Goal: Communication & Community: Answer question/provide support

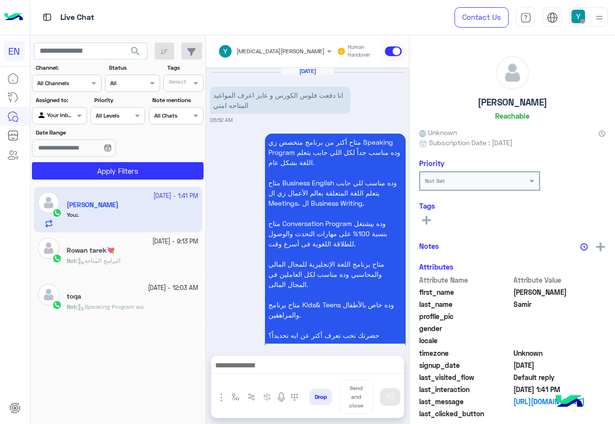
scroll to position [750, 0]
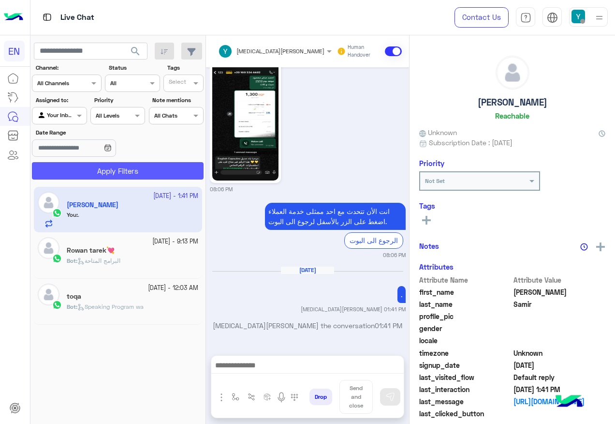
click at [154, 173] on button "Apply Filters" at bounding box center [118, 170] width 172 height 17
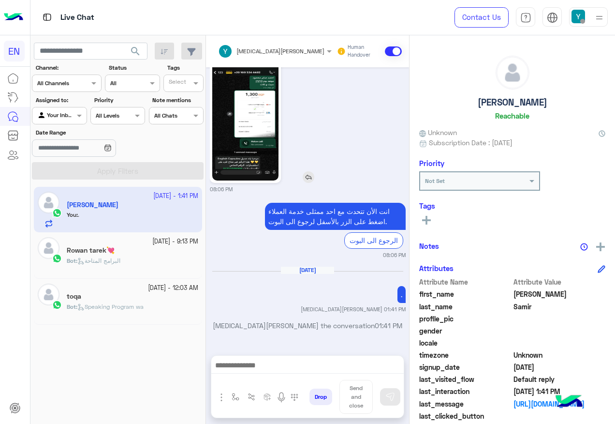
click at [222, 155] on img at bounding box center [245, 122] width 66 height 118
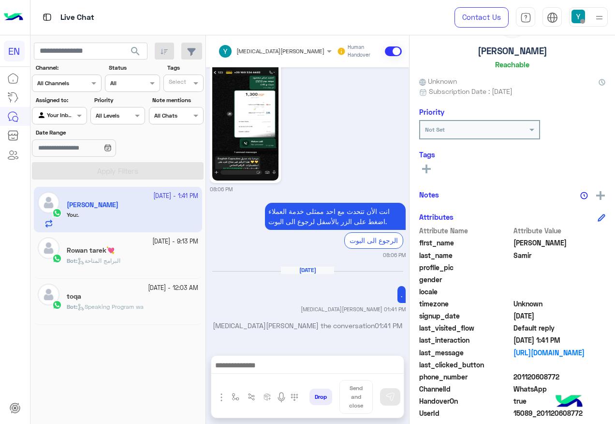
scroll to position [97, 0]
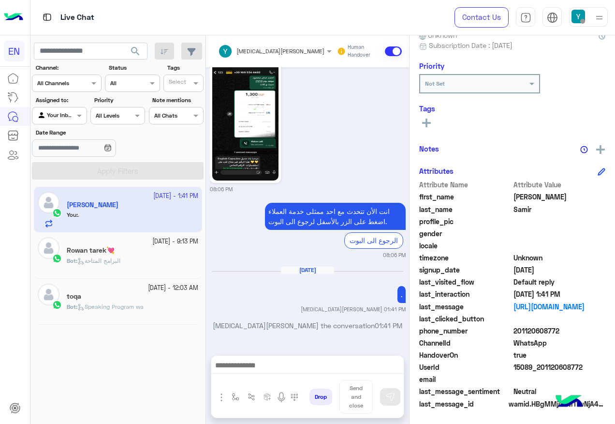
drag, startPoint x: 516, startPoint y: 329, endPoint x: 568, endPoint y: 330, distance: 51.8
click at [568, 330] on span "201120608772" at bounding box center [560, 331] width 92 height 10
copy span "01120608772"
click at [241, 117] on img at bounding box center [245, 122] width 66 height 118
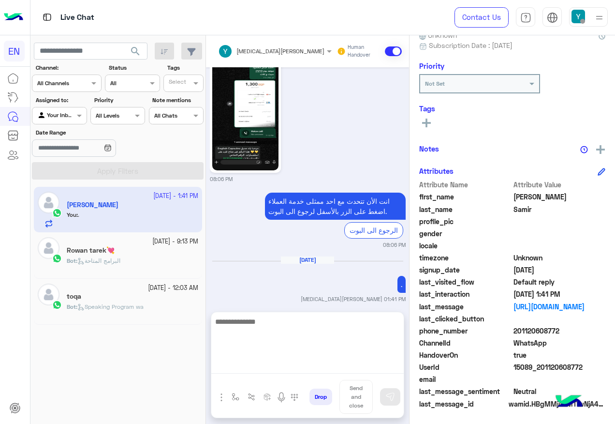
click at [325, 364] on textarea at bounding box center [307, 344] width 193 height 58
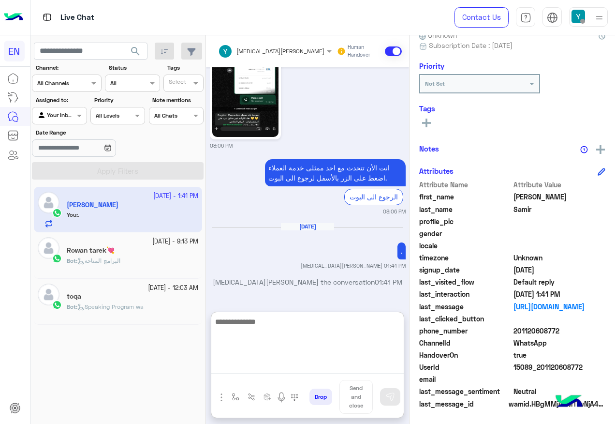
scroll to position [794, 0]
click at [260, 341] on textarea at bounding box center [307, 344] width 193 height 58
type textarea "**********"
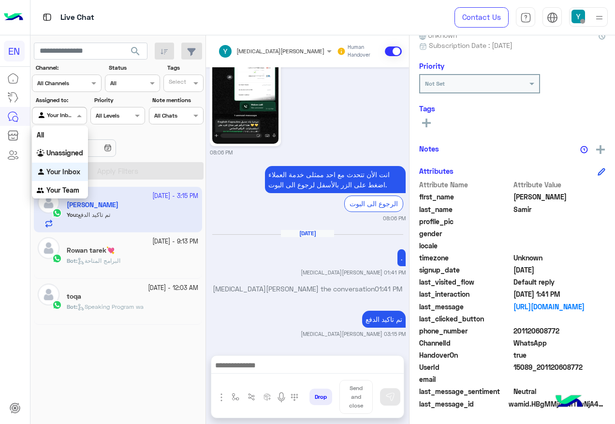
click at [71, 117] on div at bounding box center [59, 114] width 54 height 9
click at [79, 192] on div "Your Team" at bounding box center [60, 190] width 56 height 19
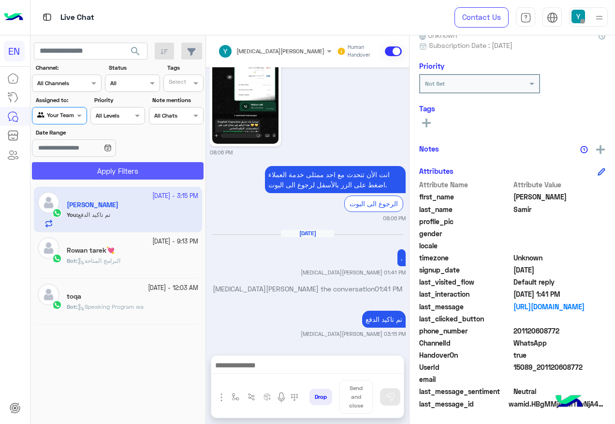
click at [104, 170] on button "Apply Filters" at bounding box center [118, 170] width 172 height 17
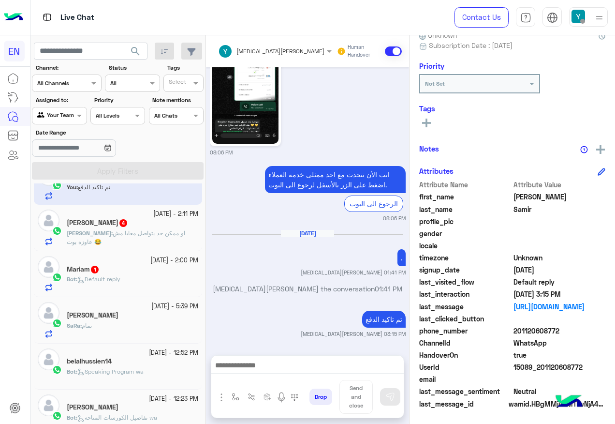
scroll to position [48, 0]
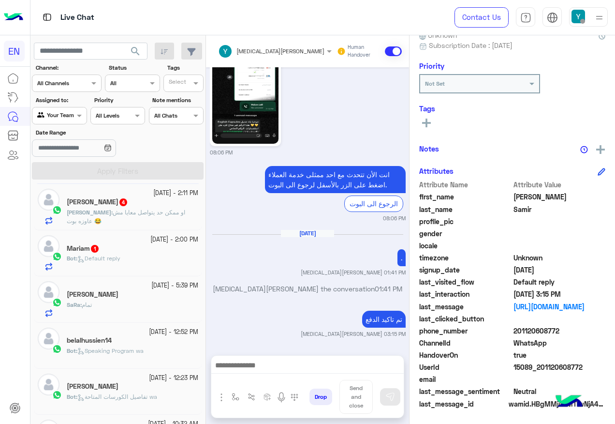
click at [149, 263] on div "Bot : Default reply" at bounding box center [133, 262] width 132 height 17
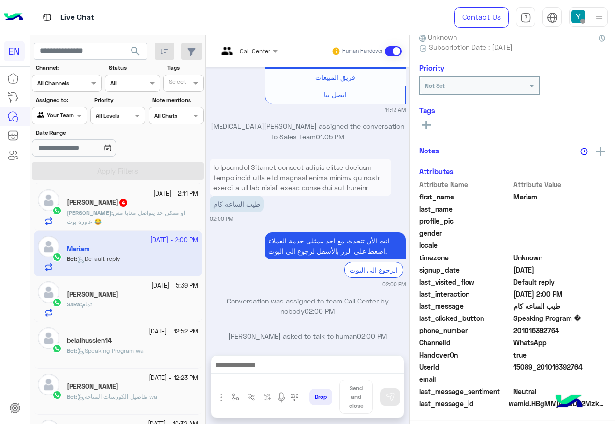
scroll to position [97, 0]
click at [260, 51] on div at bounding box center [247, 49] width 69 height 9
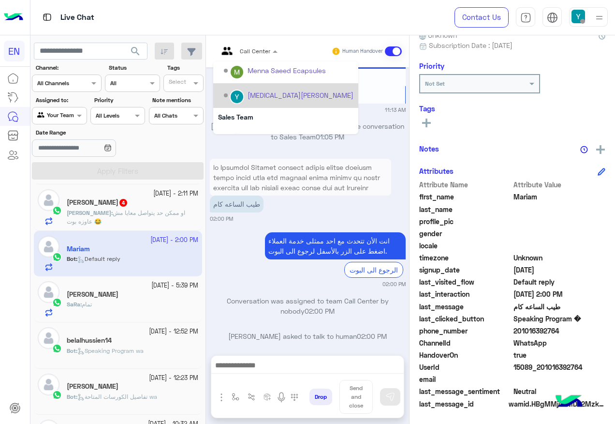
scroll to position [161, 0]
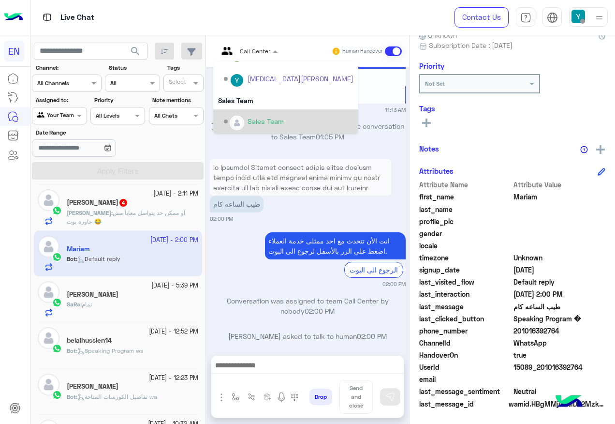
click at [276, 110] on div "Sales Team" at bounding box center [285, 121] width 145 height 25
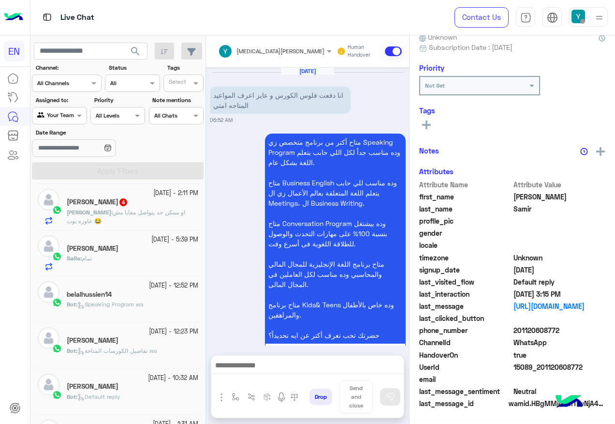
scroll to position [95, 0]
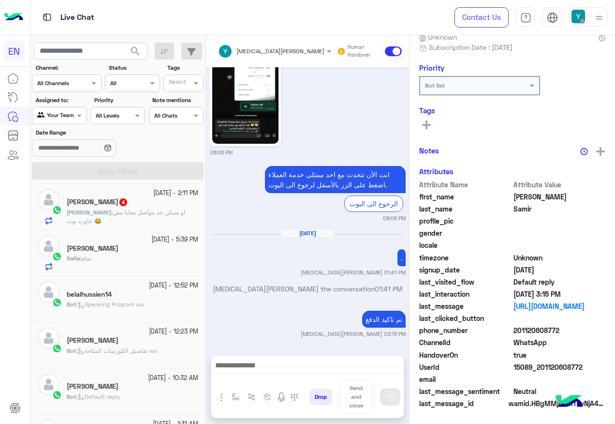
click at [138, 194] on div "5 October - 2:11 PM" at bounding box center [133, 193] width 132 height 9
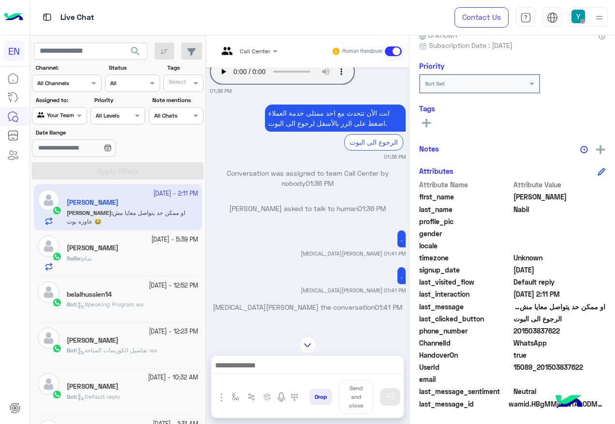
scroll to position [240, 0]
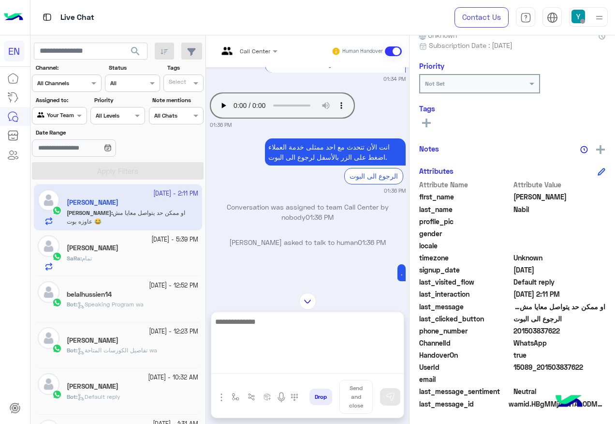
click at [335, 364] on textarea at bounding box center [307, 344] width 193 height 58
paste textarea "**********"
click at [334, 322] on textarea "**********" at bounding box center [307, 344] width 193 height 58
type textarea "**********"
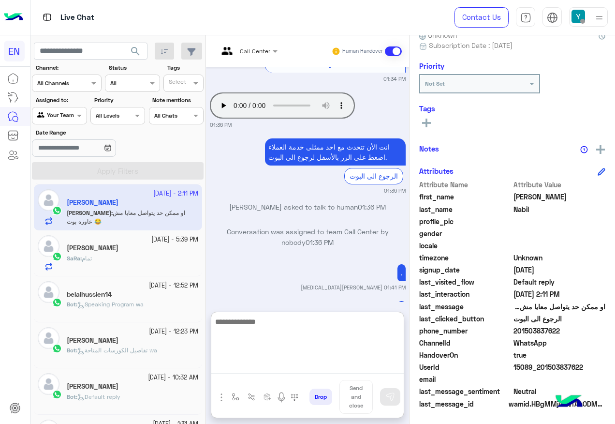
scroll to position [756, 0]
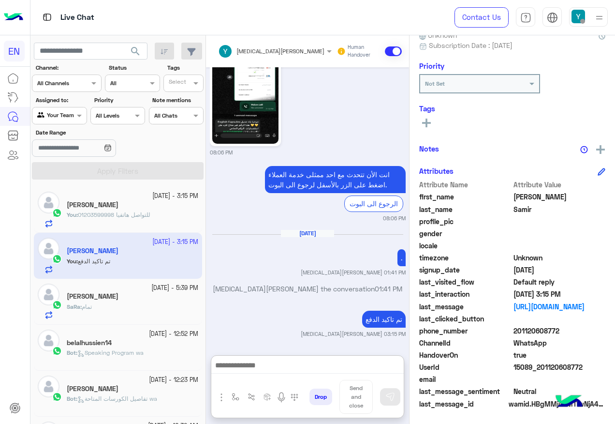
click at [48, 111] on input "text" at bounding box center [48, 114] width 22 height 9
click at [80, 167] on b "Your Inbox" at bounding box center [63, 171] width 34 height 8
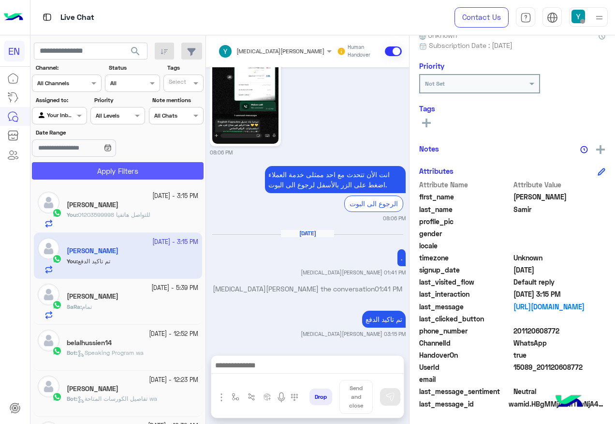
click at [84, 174] on button "Apply Filters" at bounding box center [118, 170] width 172 height 17
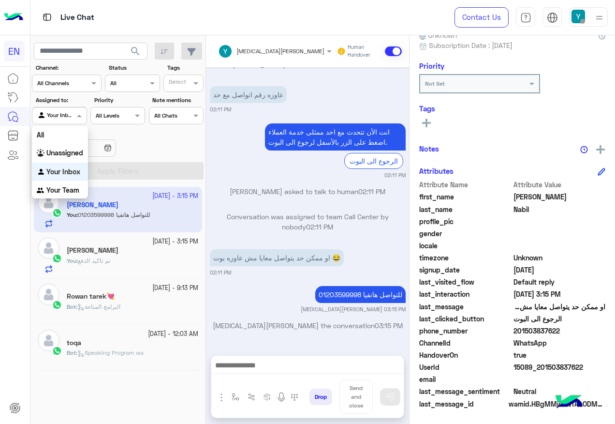
click at [49, 117] on input "text" at bounding box center [48, 114] width 22 height 9
click at [64, 154] on b "Unassigned" at bounding box center [64, 153] width 37 height 8
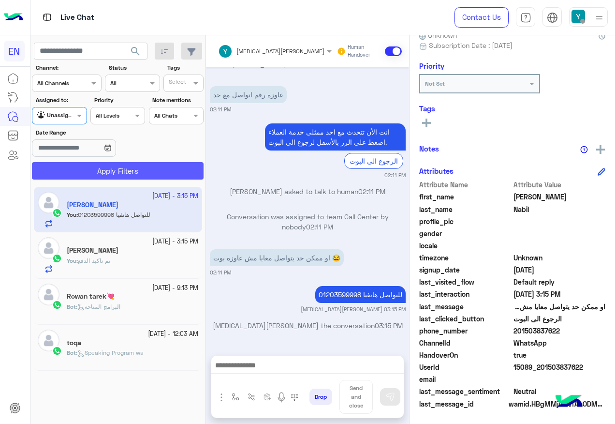
click at [80, 162] on button "Apply Filters" at bounding box center [118, 170] width 172 height 17
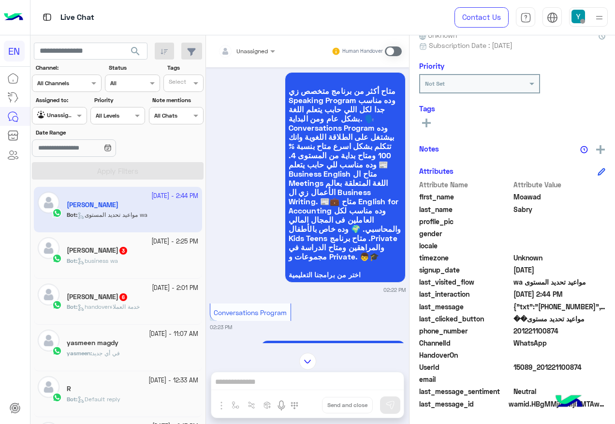
click at [249, 58] on div "Unassigned" at bounding box center [243, 51] width 50 height 19
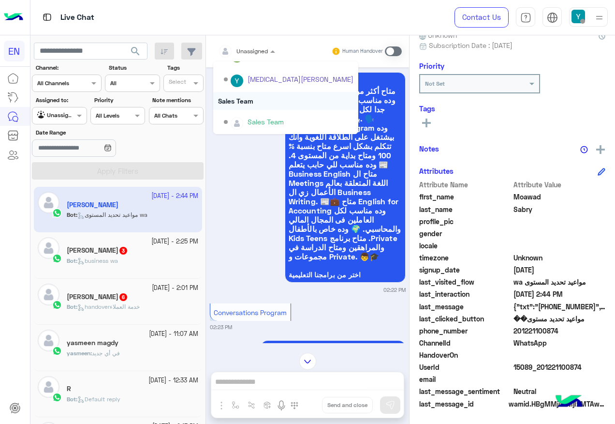
scroll to position [161, 0]
click at [262, 111] on div "Sales Team" at bounding box center [285, 121] width 145 height 25
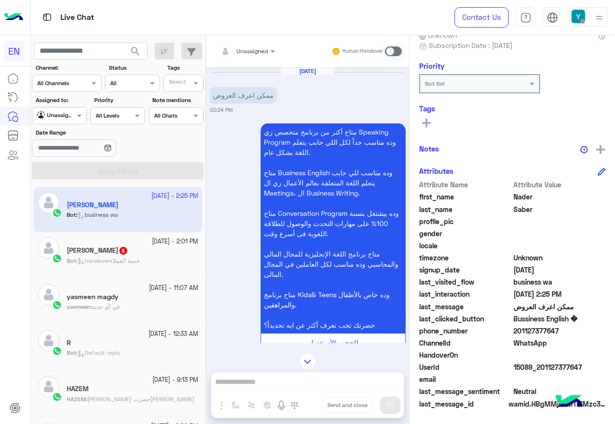
click at [255, 49] on div at bounding box center [246, 49] width 67 height 9
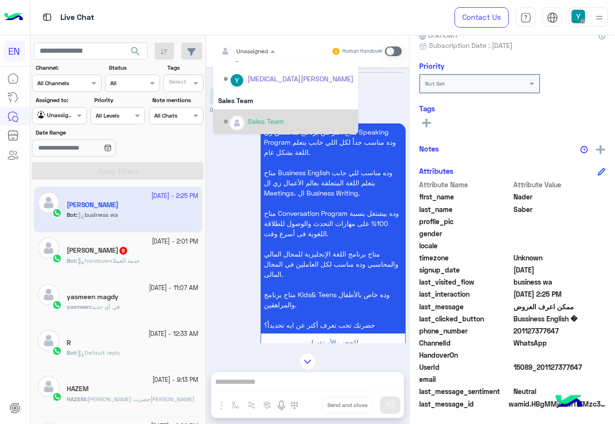
click at [264, 113] on div "Sales Team" at bounding box center [289, 121] width 130 height 17
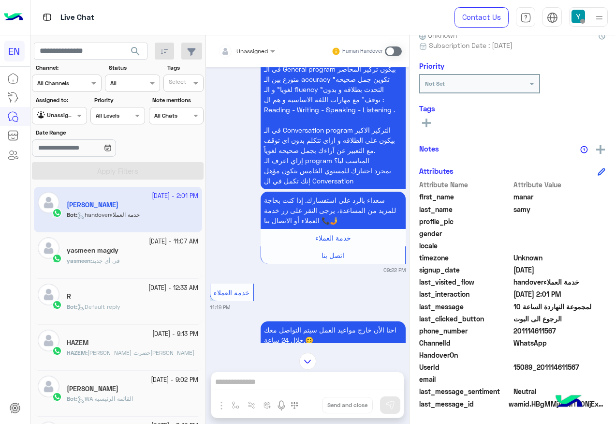
scroll to position [933, 0]
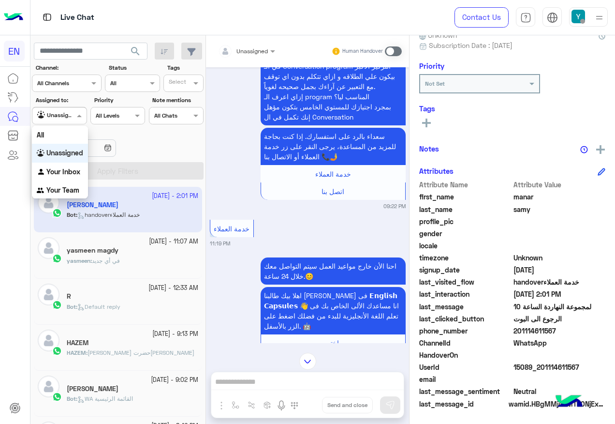
click at [69, 114] on div at bounding box center [59, 114] width 54 height 9
click at [70, 134] on div "All" at bounding box center [60, 135] width 56 height 18
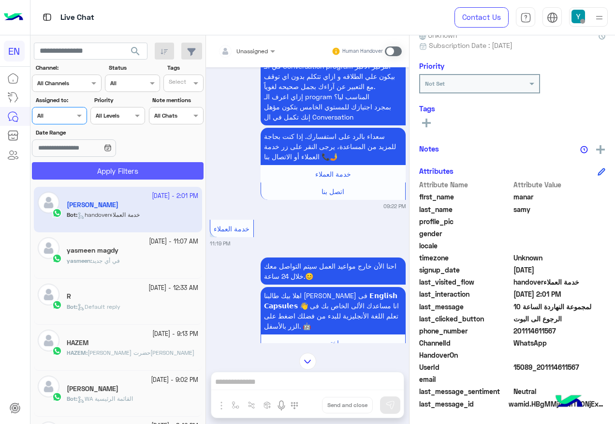
click at [82, 164] on button "Apply Filters" at bounding box center [118, 170] width 172 height 17
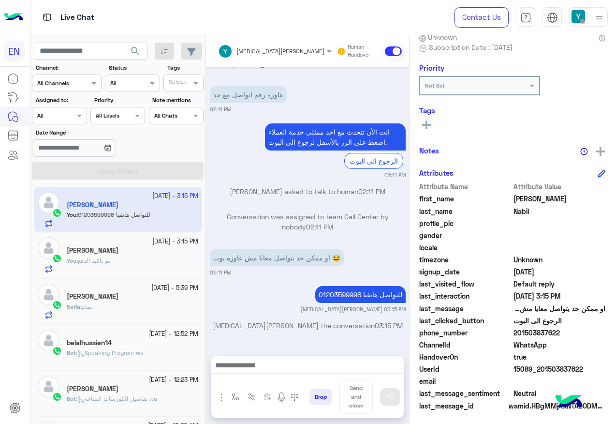
scroll to position [97, 0]
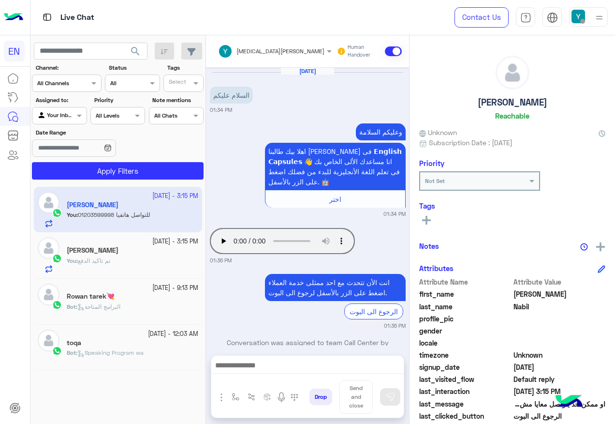
scroll to position [632, 0]
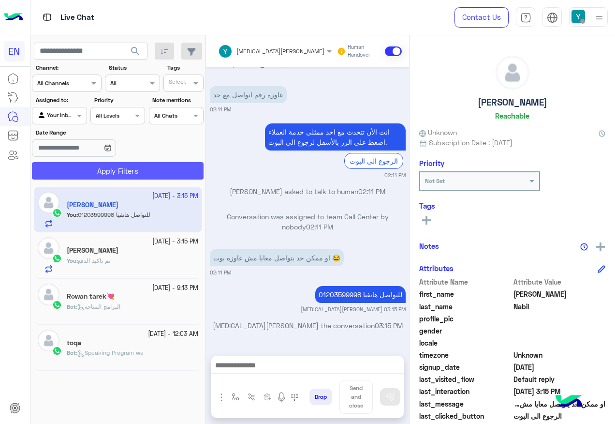
click at [144, 170] on button "Apply Filters" at bounding box center [118, 170] width 172 height 17
